Goal: Navigation & Orientation: Find specific page/section

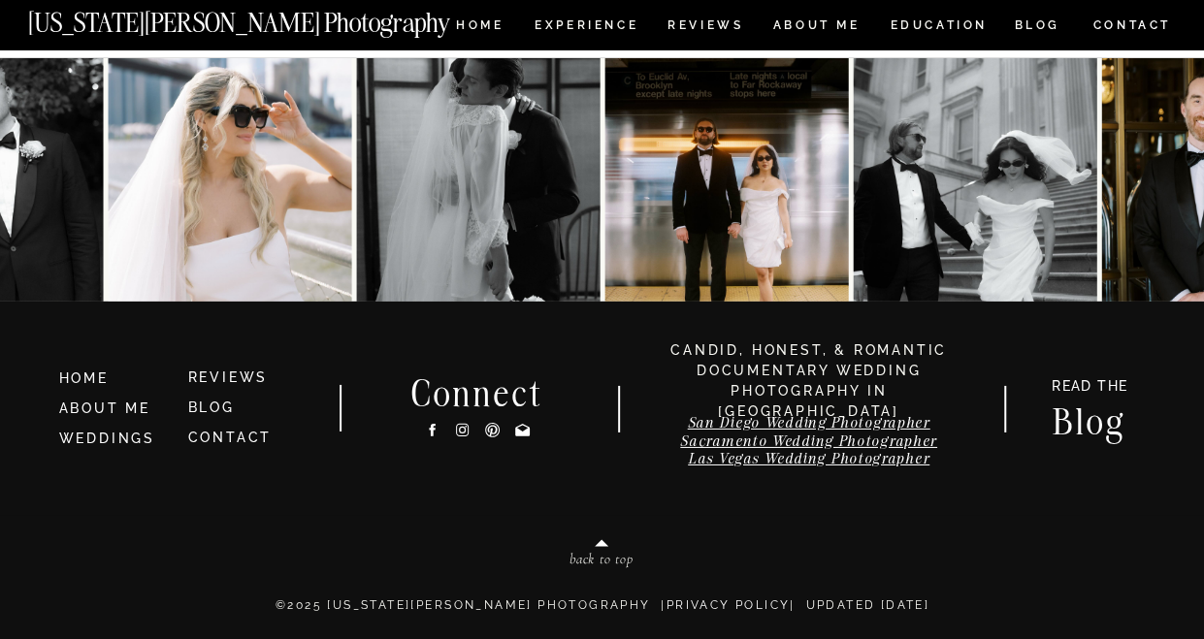
scroll to position [10158, 0]
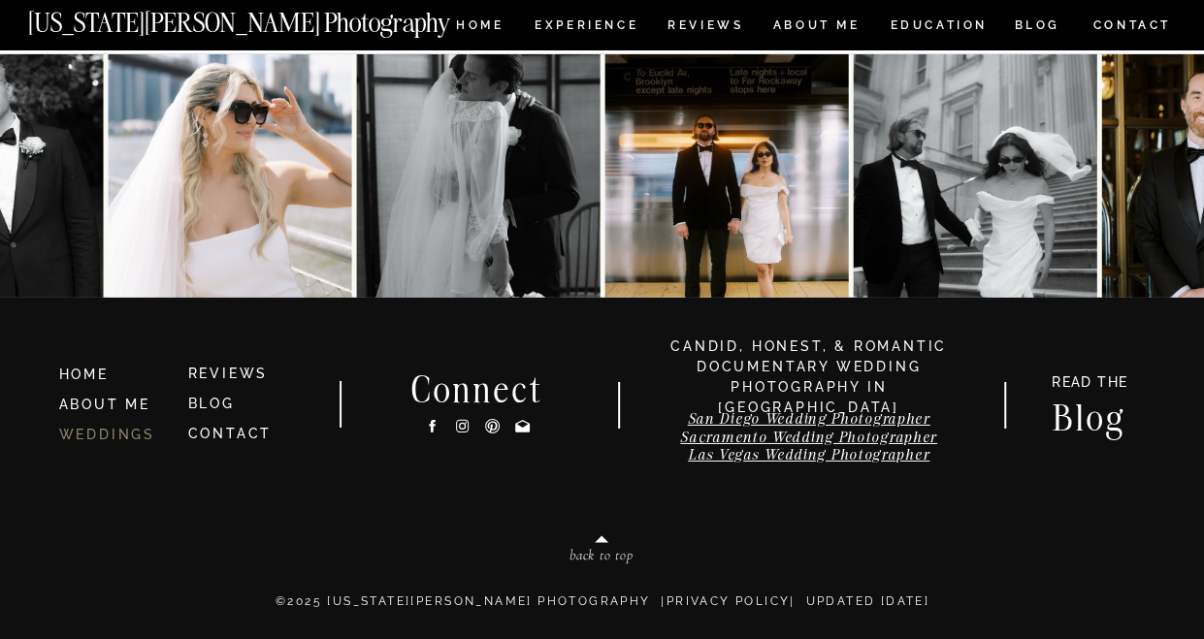
click at [118, 440] on link "WEDDINGS" at bounding box center [107, 435] width 96 height 16
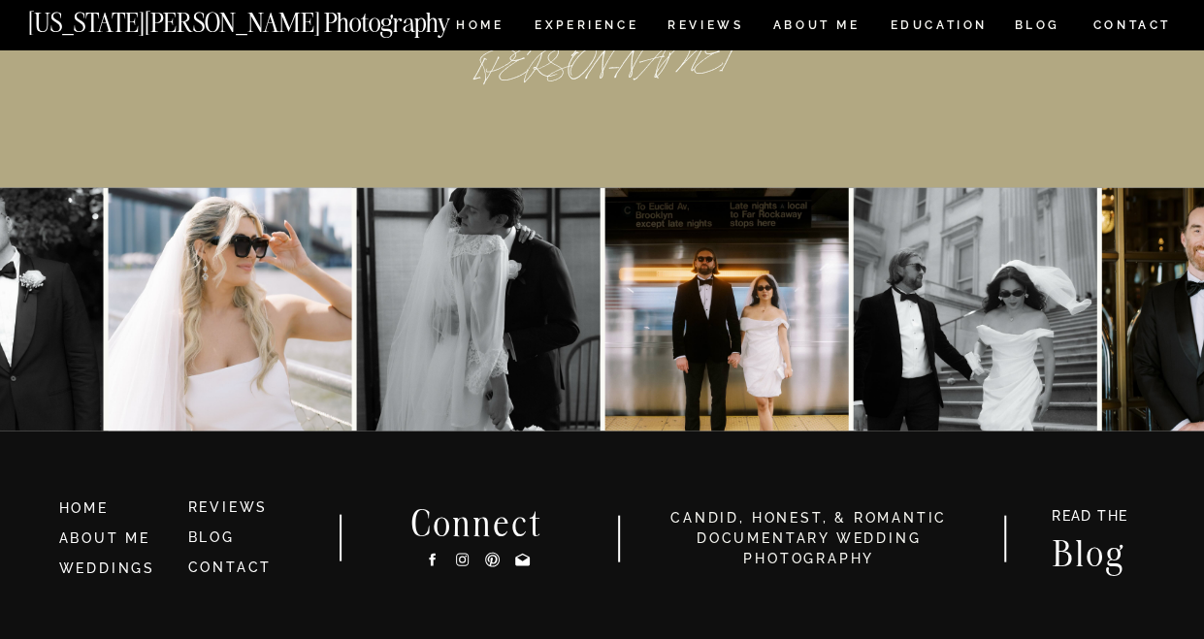
scroll to position [9195, 0]
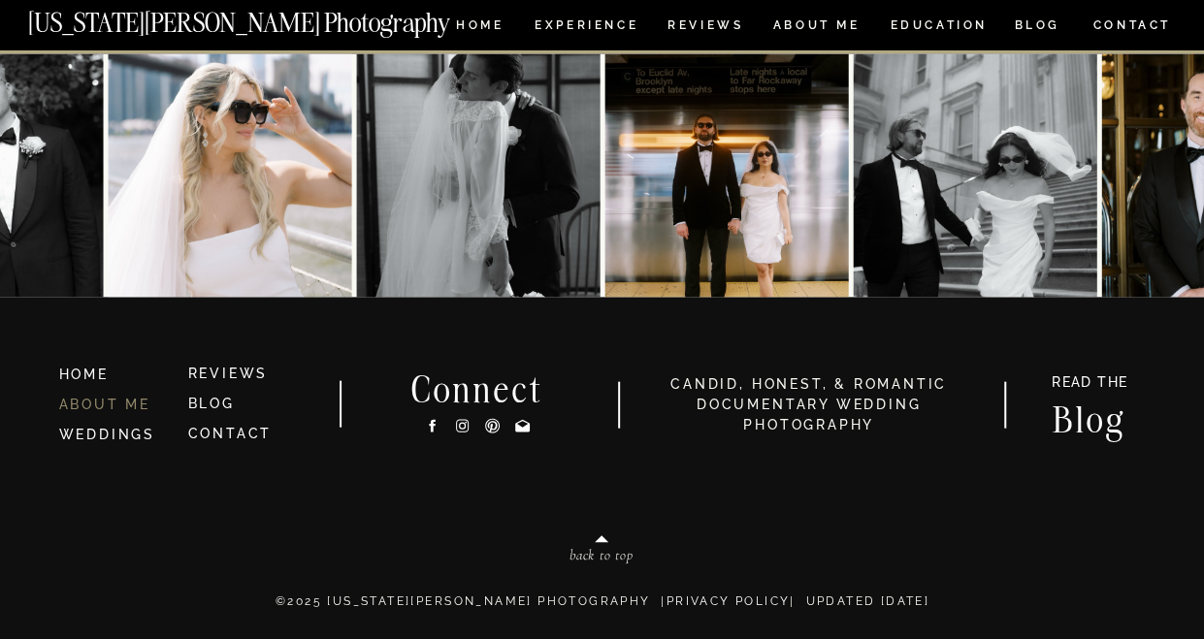
click at [91, 402] on link "ABOUT ME" at bounding box center [104, 405] width 91 height 16
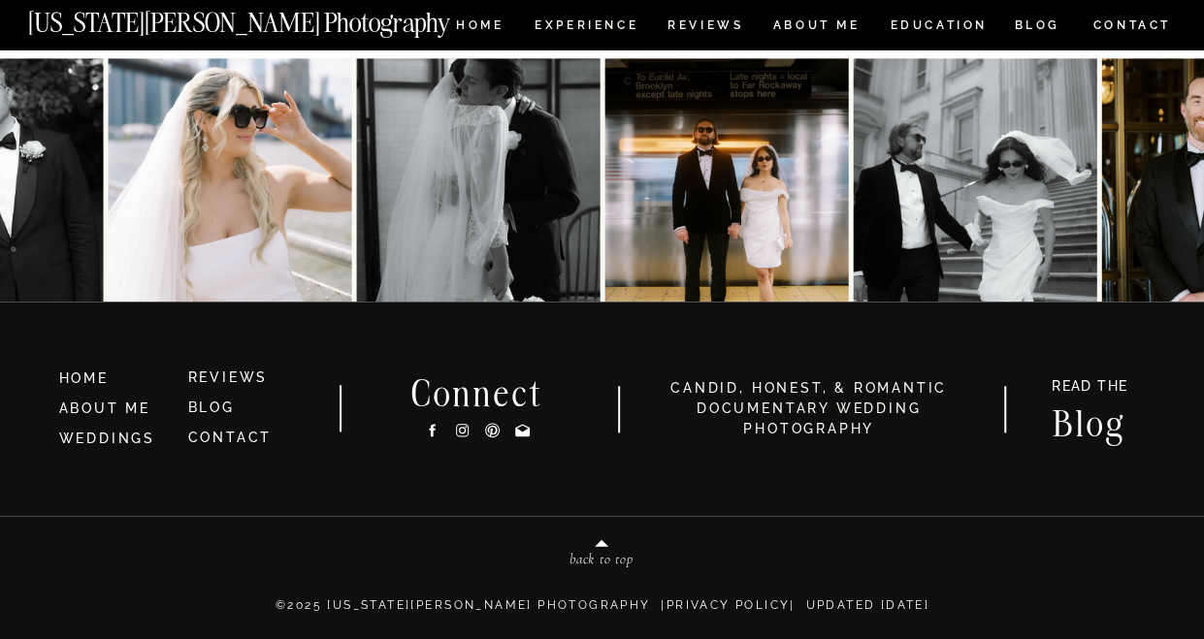
scroll to position [4373, 0]
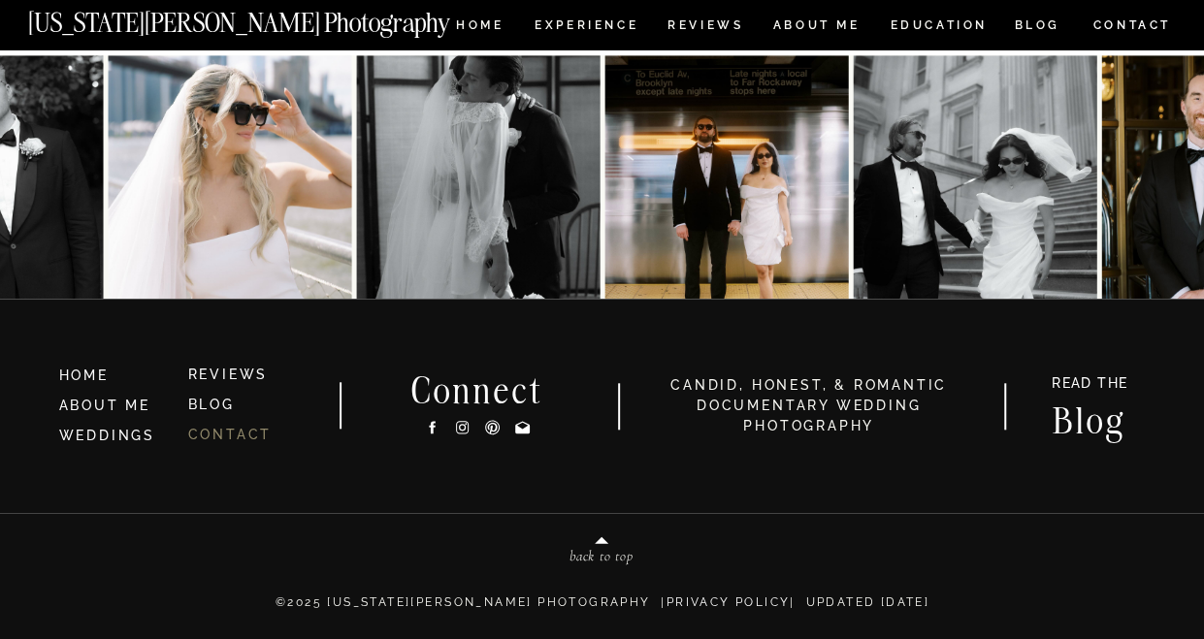
click at [216, 434] on link "CONTACT" at bounding box center [230, 435] width 84 height 16
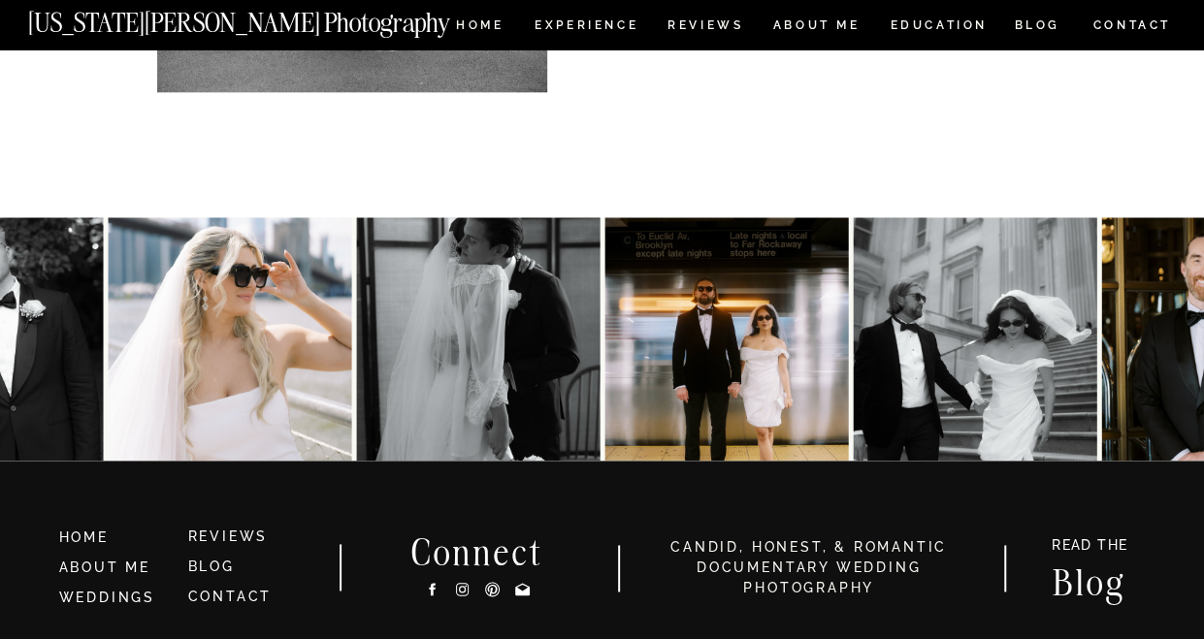
scroll to position [1219, 0]
